Goal: Find specific page/section: Find specific page/section

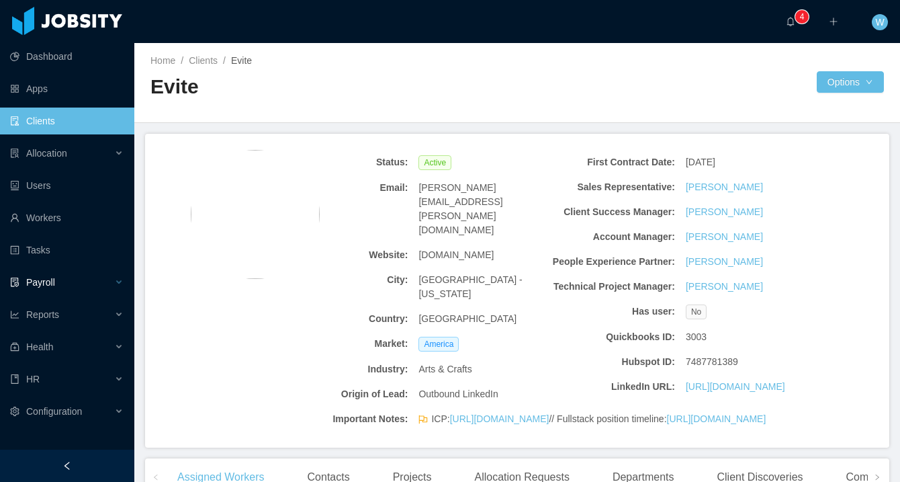
scroll to position [323, 0]
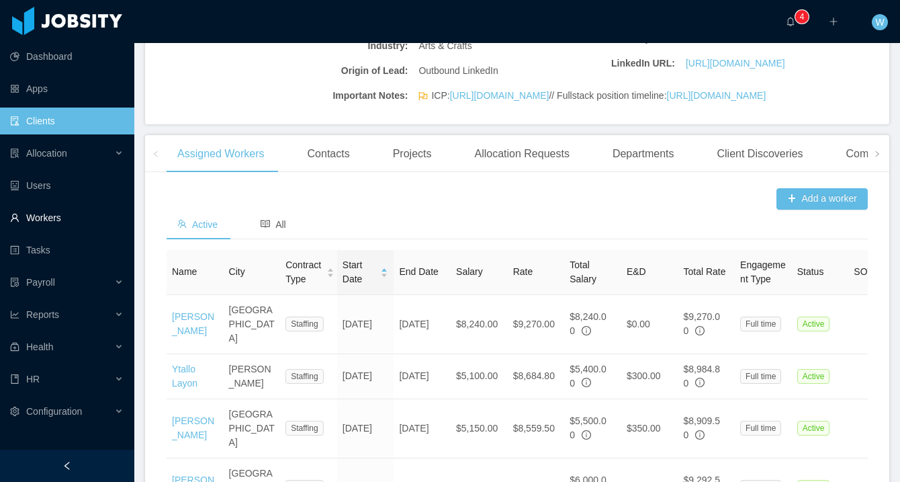
click at [63, 205] on link "Workers" at bounding box center [67, 217] width 114 height 27
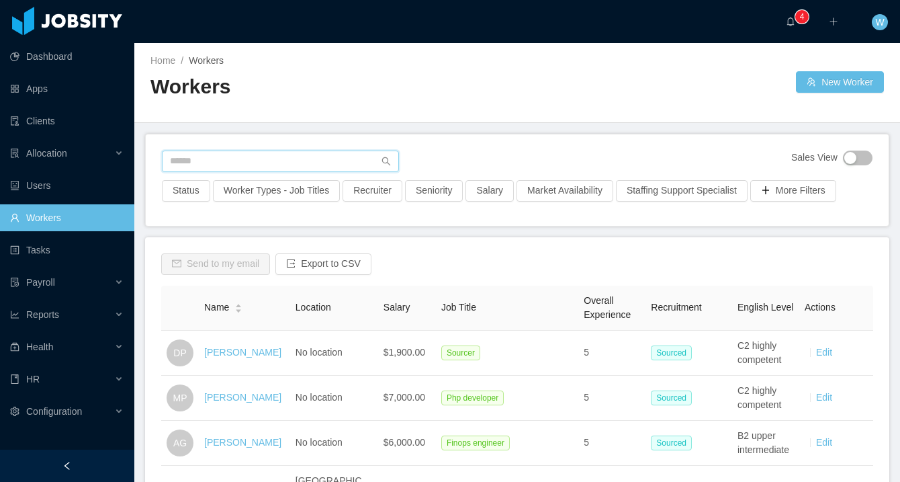
click at [317, 159] on input "text" at bounding box center [280, 162] width 237 height 22
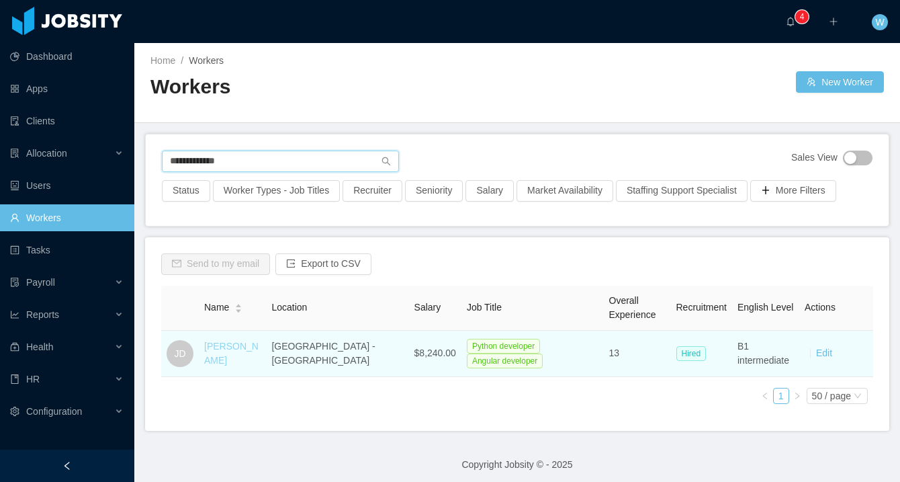
type input "**********"
click at [230, 348] on link "[PERSON_NAME]" at bounding box center [231, 353] width 54 height 25
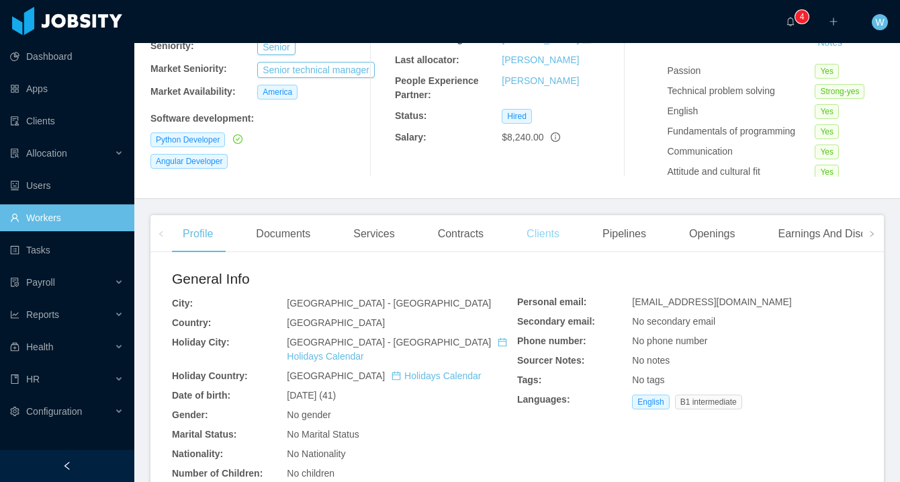
click at [556, 234] on div "Clients" at bounding box center [543, 234] width 54 height 38
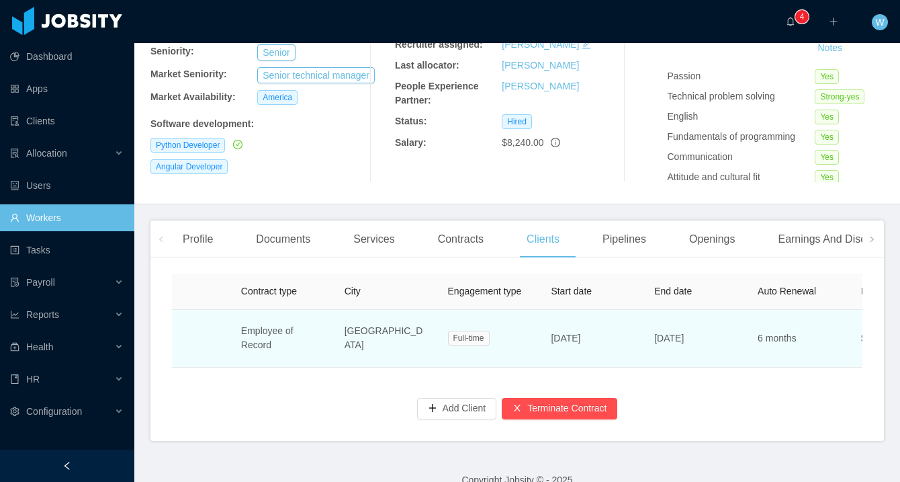
scroll to position [0, 50]
